Goal: Task Accomplishment & Management: Manage account settings

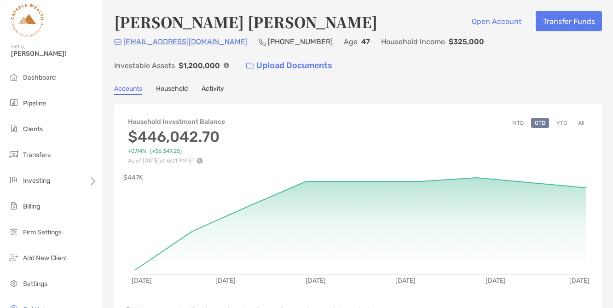
click at [583, 122] on button "All" at bounding box center [581, 123] width 14 height 10
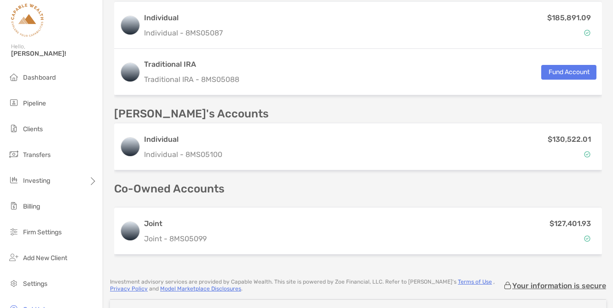
scroll to position [343, 0]
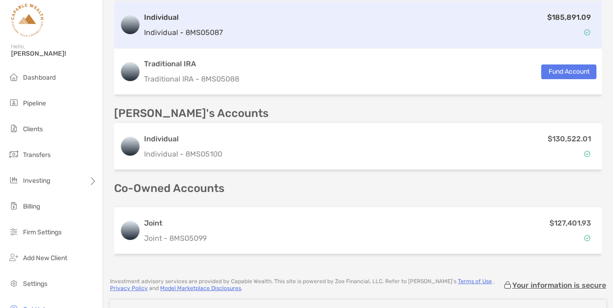
click at [332, 27] on div "$185,891.09" at bounding box center [411, 24] width 370 height 27
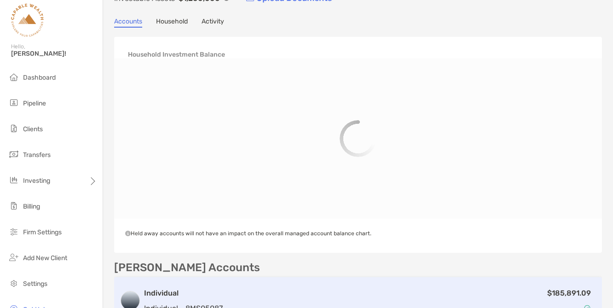
scroll to position [0, 0]
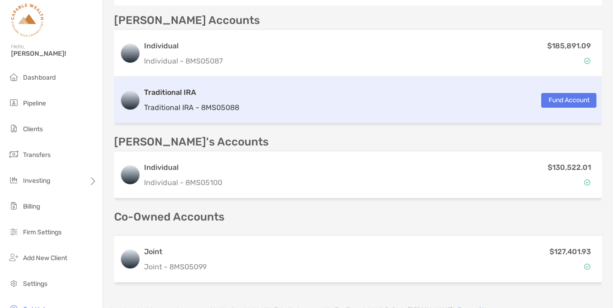
scroll to position [319, 0]
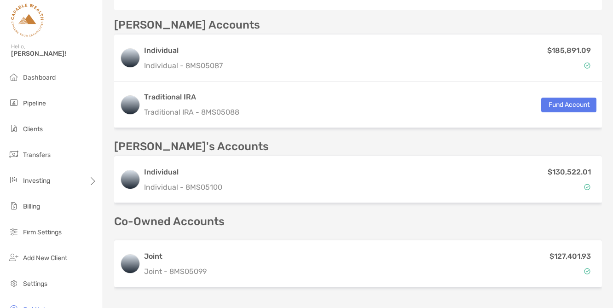
click at [381, 23] on div "[PERSON_NAME] Accounts" at bounding box center [357, 24] width 487 height 11
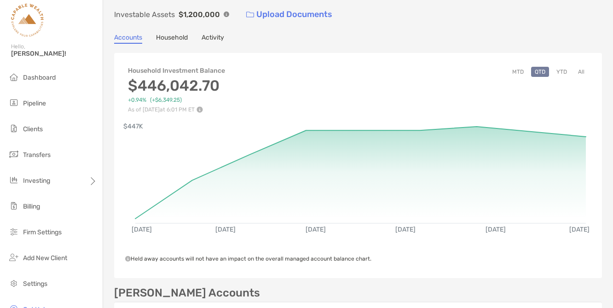
scroll to position [0, 0]
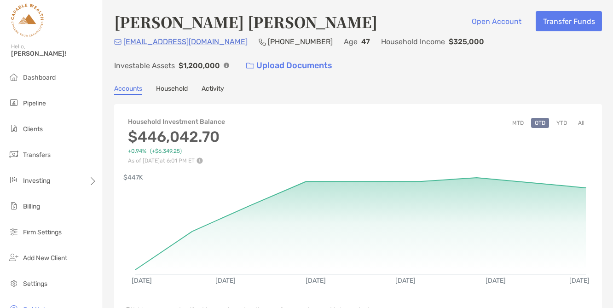
click at [583, 123] on button "All" at bounding box center [581, 123] width 14 height 10
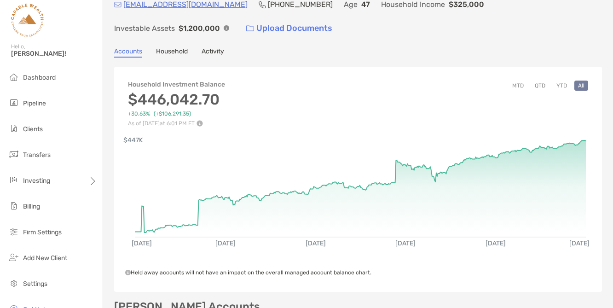
scroll to position [36, 0]
click at [564, 86] on button "YTD" at bounding box center [561, 86] width 18 height 10
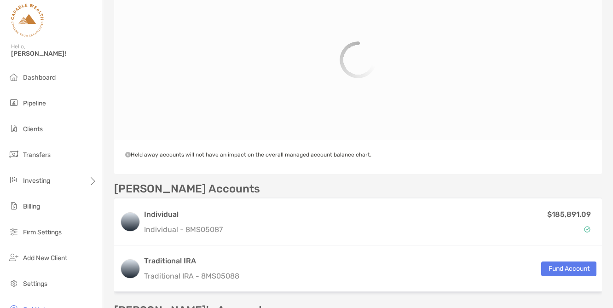
scroll to position [109, 0]
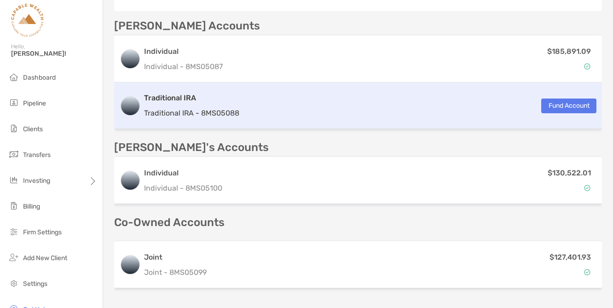
scroll to position [310, 0]
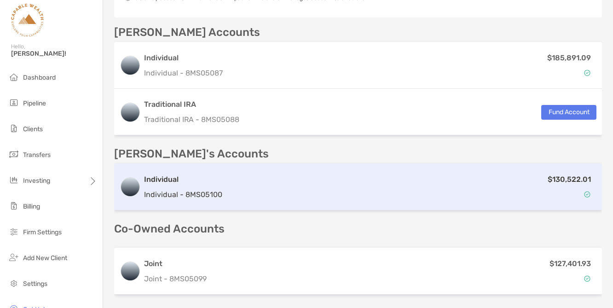
click at [441, 190] on div "$130,522.01" at bounding box center [411, 186] width 370 height 27
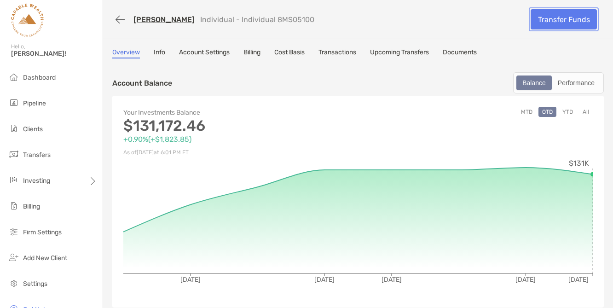
click at [551, 21] on link "Transfer Funds" at bounding box center [563, 19] width 66 height 20
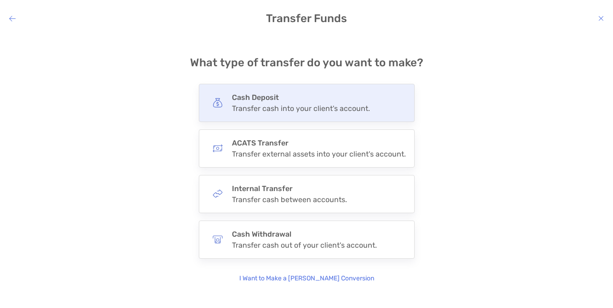
click at [353, 101] on h4 "Cash Deposit" at bounding box center [301, 97] width 138 height 9
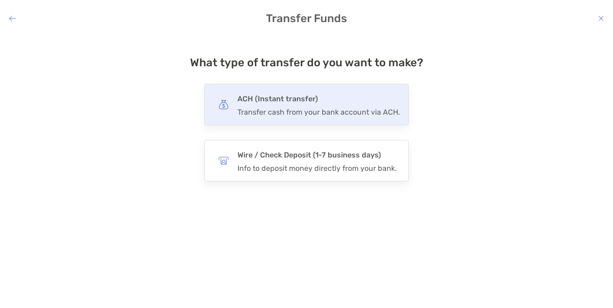
click at [363, 115] on div "Transfer cash from your bank account via ACH." at bounding box center [318, 112] width 162 height 9
click at [0, 0] on input "***" at bounding box center [0, 0] width 0 height 0
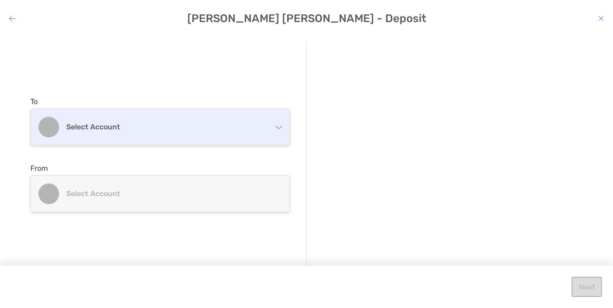
click at [263, 128] on h4 "Select account" at bounding box center [165, 126] width 199 height 9
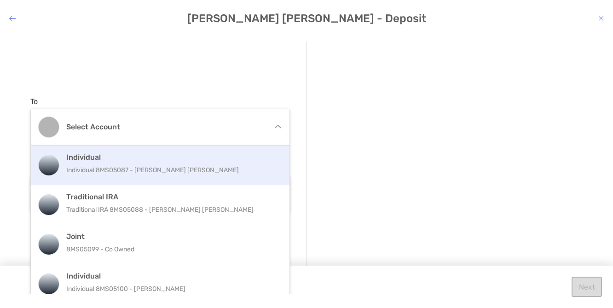
scroll to position [10, 0]
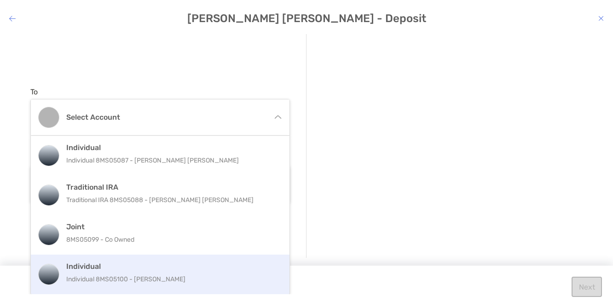
click at [180, 276] on p "Individual 8MS05100 - Sangita Kumari" at bounding box center [169, 278] width 207 height 11
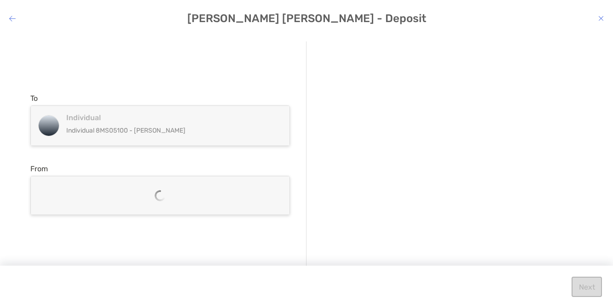
scroll to position [0, 0]
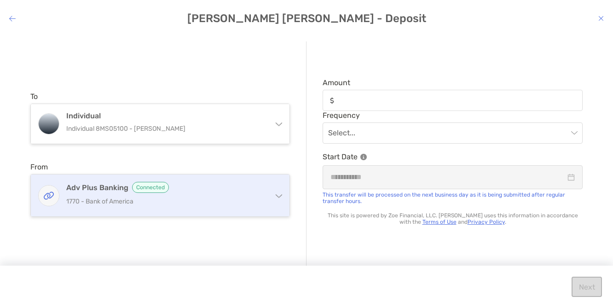
click at [270, 187] on div "Adv Plus Banking Connected 1770 - Bank of America" at bounding box center [160, 195] width 258 height 42
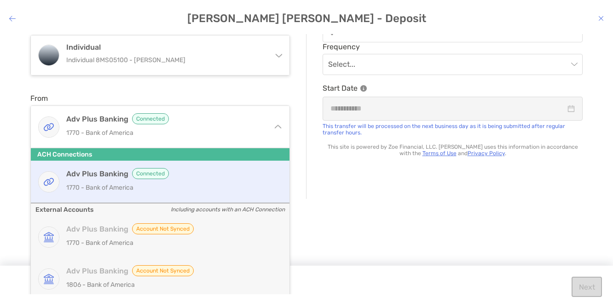
click at [213, 181] on div "Adv Plus Banking Connected 1770 - Bank of America" at bounding box center [169, 181] width 207 height 27
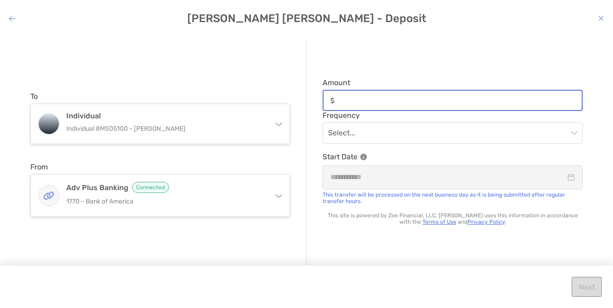
click at [355, 101] on input "Amount" at bounding box center [459, 101] width 243 height 8
type input "******"
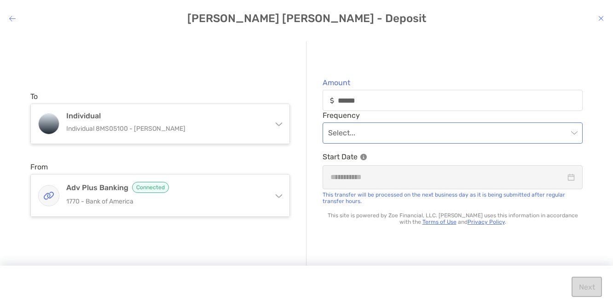
click at [352, 130] on input "modal" at bounding box center [448, 133] width 240 height 20
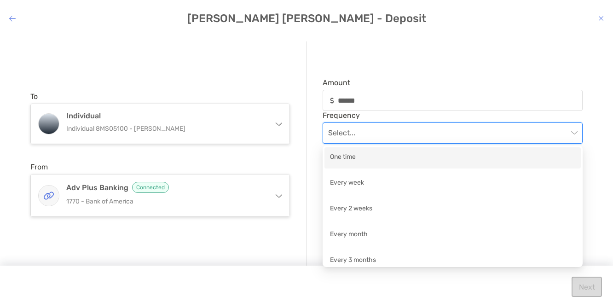
click at [348, 160] on div "One time" at bounding box center [452, 157] width 245 height 11
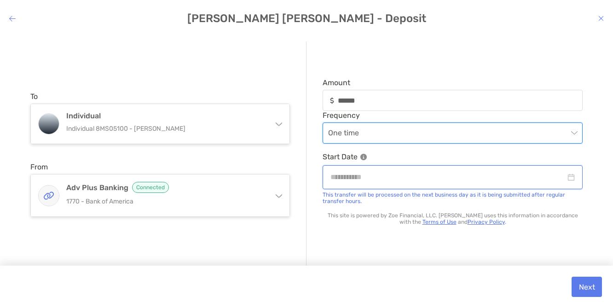
click at [363, 176] on input "modal" at bounding box center [447, 176] width 235 height 11
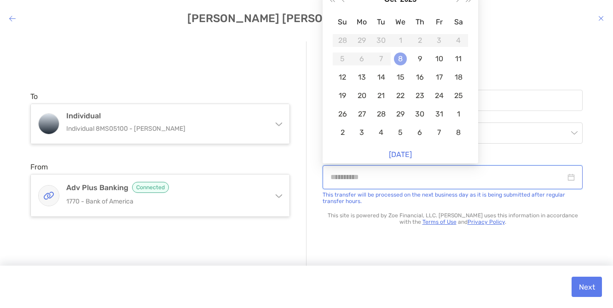
type input "**********"
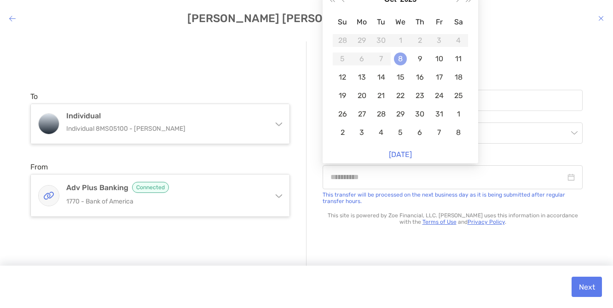
click at [401, 59] on div "8" at bounding box center [400, 58] width 13 height 13
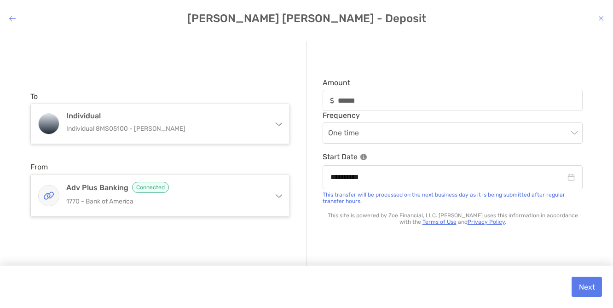
click at [310, 152] on div "**********" at bounding box center [444, 154] width 276 height 226
click at [583, 287] on button "Next" at bounding box center [586, 286] width 30 height 20
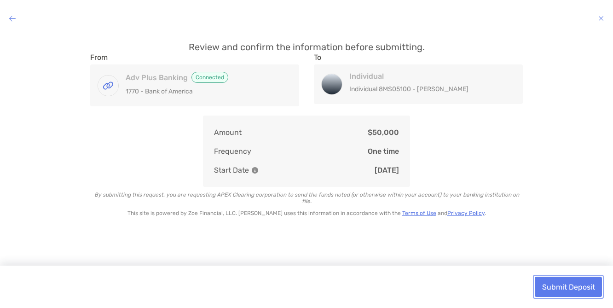
click at [564, 289] on button "Submit Deposit" at bounding box center [567, 286] width 67 height 20
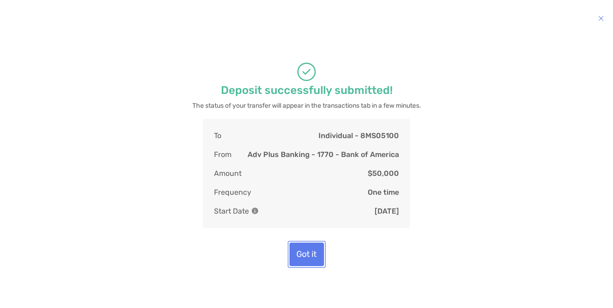
click at [310, 252] on button "Got it" at bounding box center [306, 253] width 34 height 23
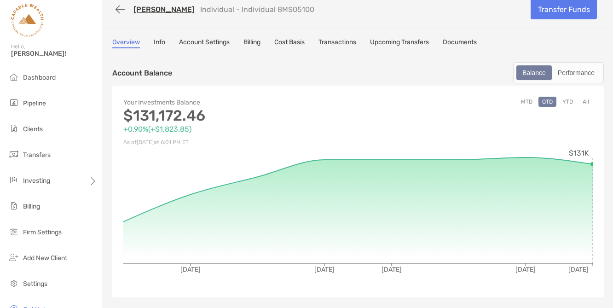
scroll to position [11, 0]
click at [396, 40] on link "Upcoming Transfers" at bounding box center [399, 42] width 59 height 10
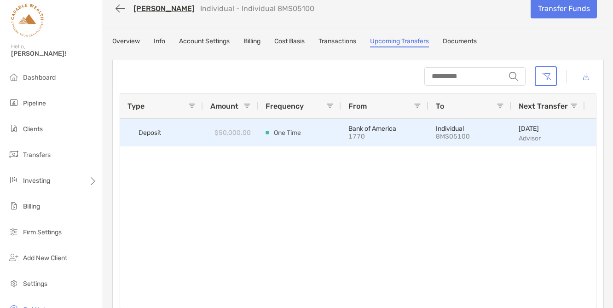
scroll to position [0, 12]
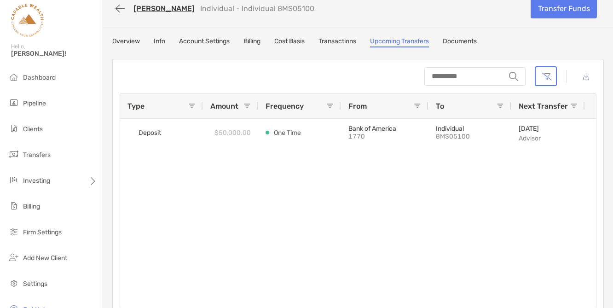
click at [161, 39] on link "Info" at bounding box center [159, 42] width 11 height 10
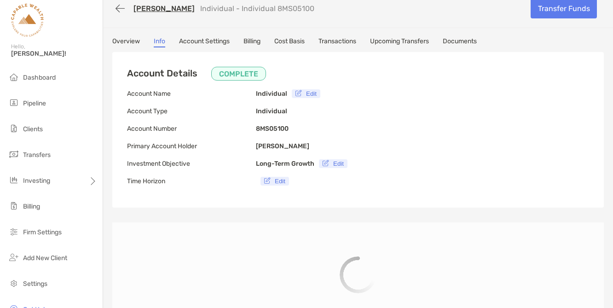
type input "**********"
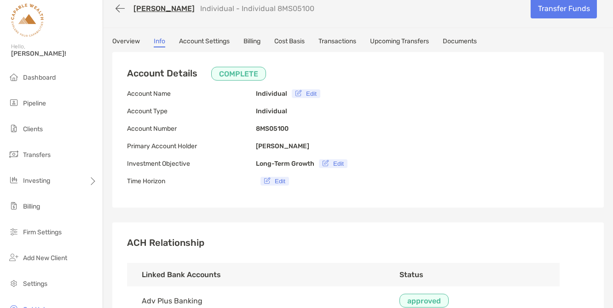
click at [131, 41] on link "Overview" at bounding box center [126, 42] width 28 height 10
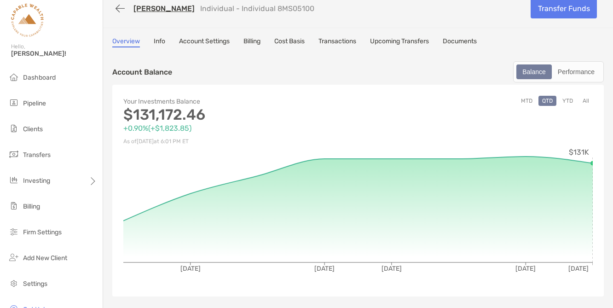
click at [213, 43] on link "Account Settings" at bounding box center [204, 42] width 51 height 10
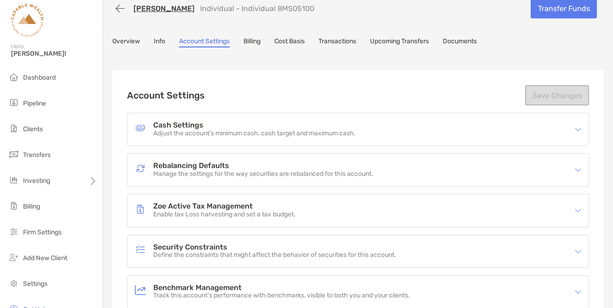
click at [226, 171] on p "Manage the settings for the way securities are rebalanced for this account." at bounding box center [263, 174] width 220 height 8
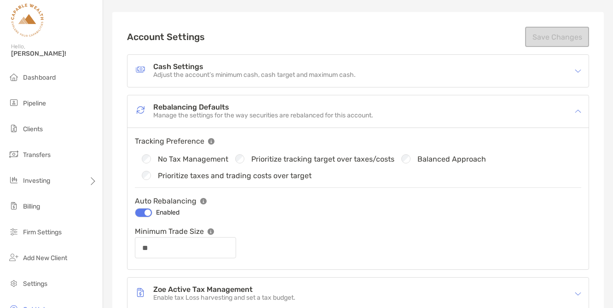
click at [147, 214] on div at bounding box center [143, 212] width 17 height 9
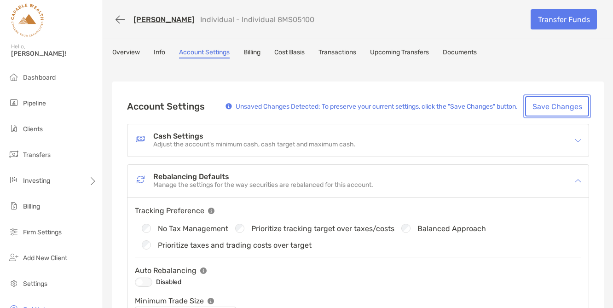
click at [548, 105] on button "Save Changes" at bounding box center [557, 106] width 64 height 20
type input "**"
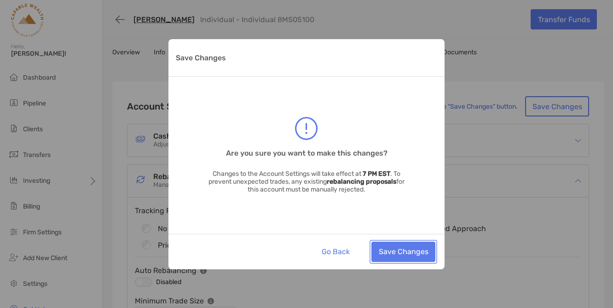
click at [392, 248] on button "Save Changes" at bounding box center [403, 251] width 64 height 20
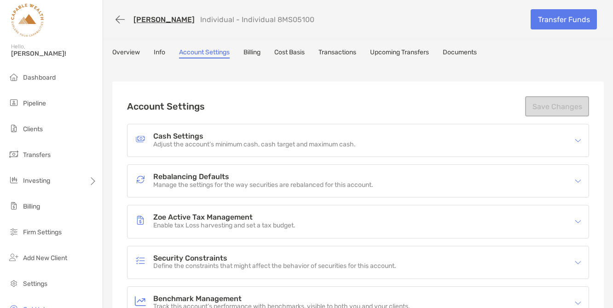
click at [126, 53] on link "Overview" at bounding box center [126, 53] width 28 height 10
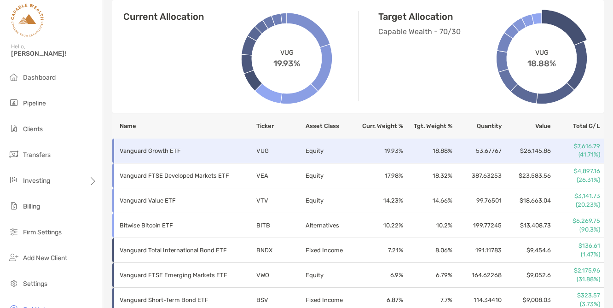
scroll to position [356, 0]
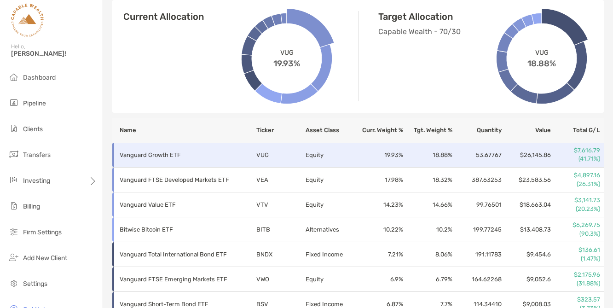
click at [261, 153] on td "VUG" at bounding box center [280, 155] width 49 height 25
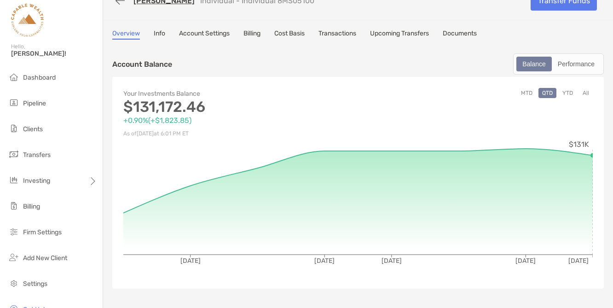
scroll to position [0, 0]
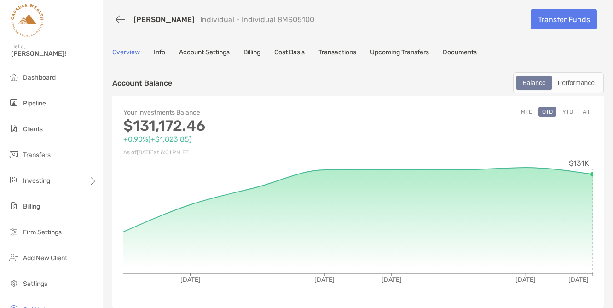
click at [472, 49] on link "Documents" at bounding box center [459, 53] width 34 height 10
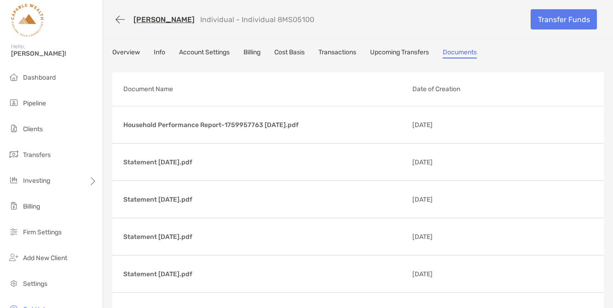
click at [482, 27] on div "Sangita Kumari Individual - Individual 8MS05100" at bounding box center [317, 19] width 411 height 17
